Goal: Transaction & Acquisition: Purchase product/service

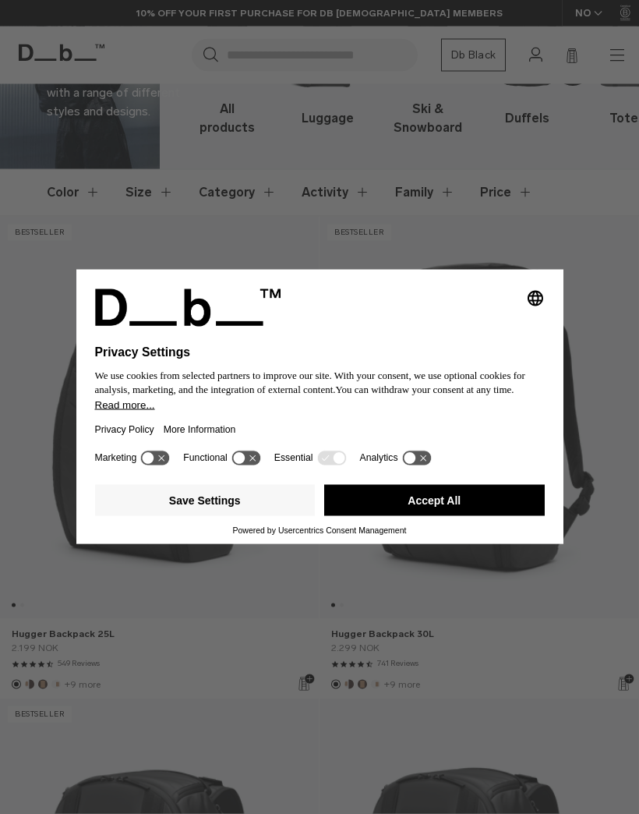
scroll to position [136, 0]
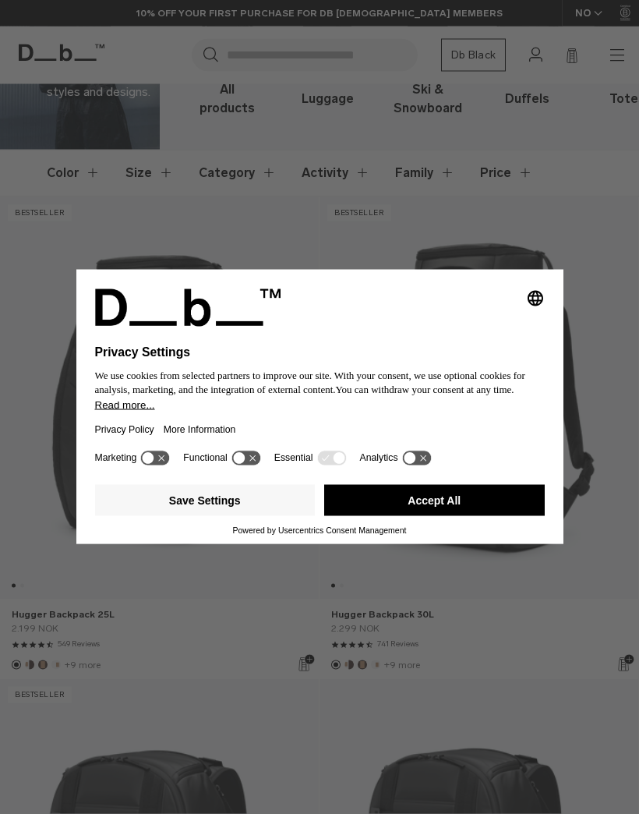
click at [452, 516] on button "Accept All" at bounding box center [434, 500] width 221 height 31
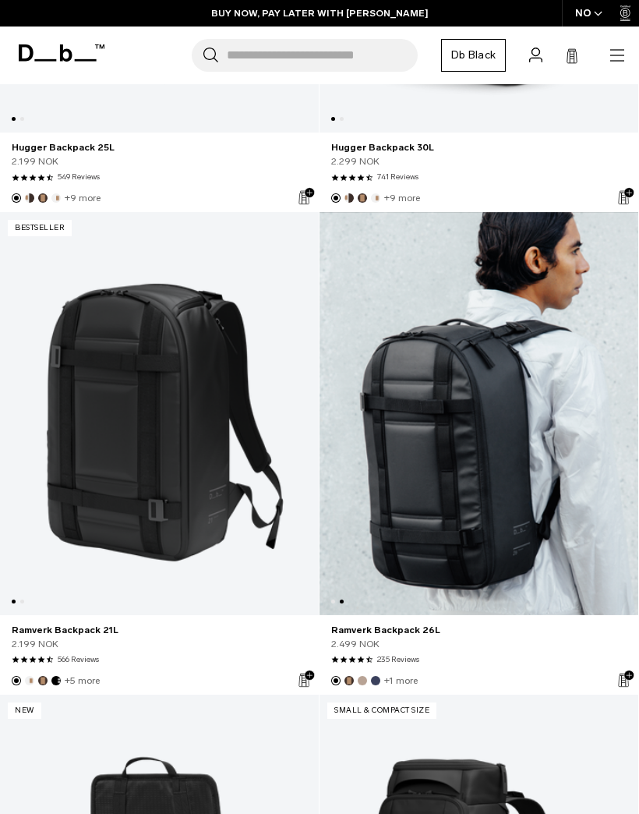
scroll to position [0, 319]
click at [479, 425] on link "Ramverk Backpack 26L" at bounding box center [479, 413] width 319 height 403
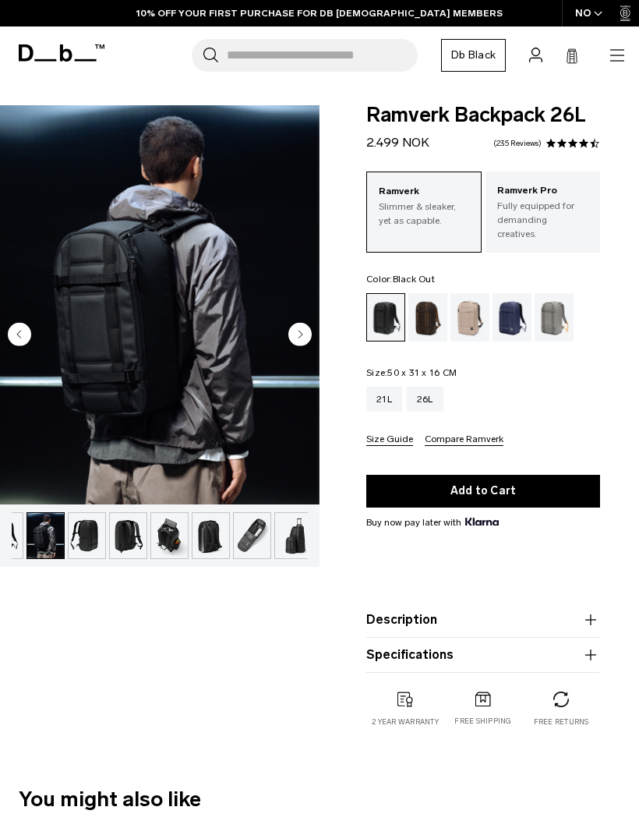
scroll to position [0, 31]
